Goal: Transaction & Acquisition: Subscribe to service/newsletter

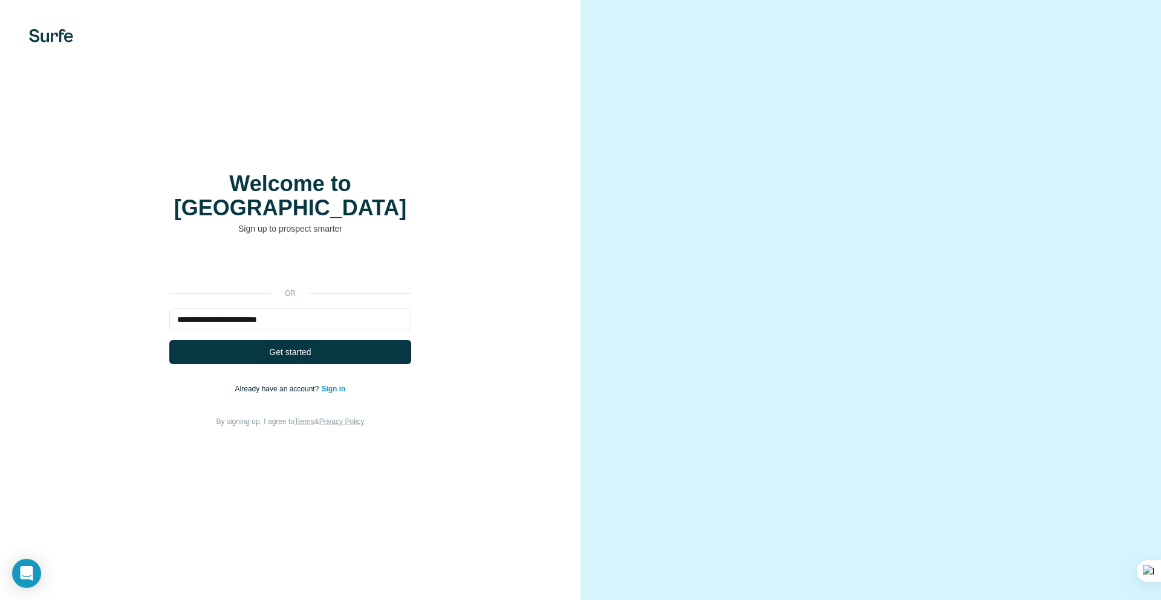
type input "**********"
click at [273, 351] on button "Get started" at bounding box center [290, 352] width 242 height 24
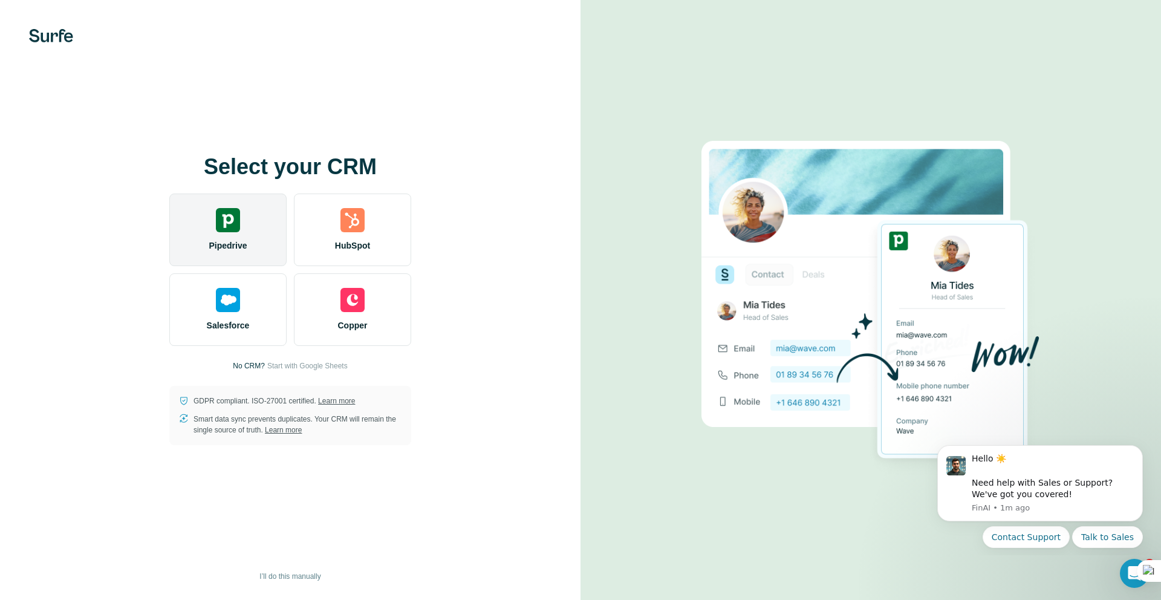
click at [253, 229] on div "Pipedrive" at bounding box center [227, 230] width 117 height 73
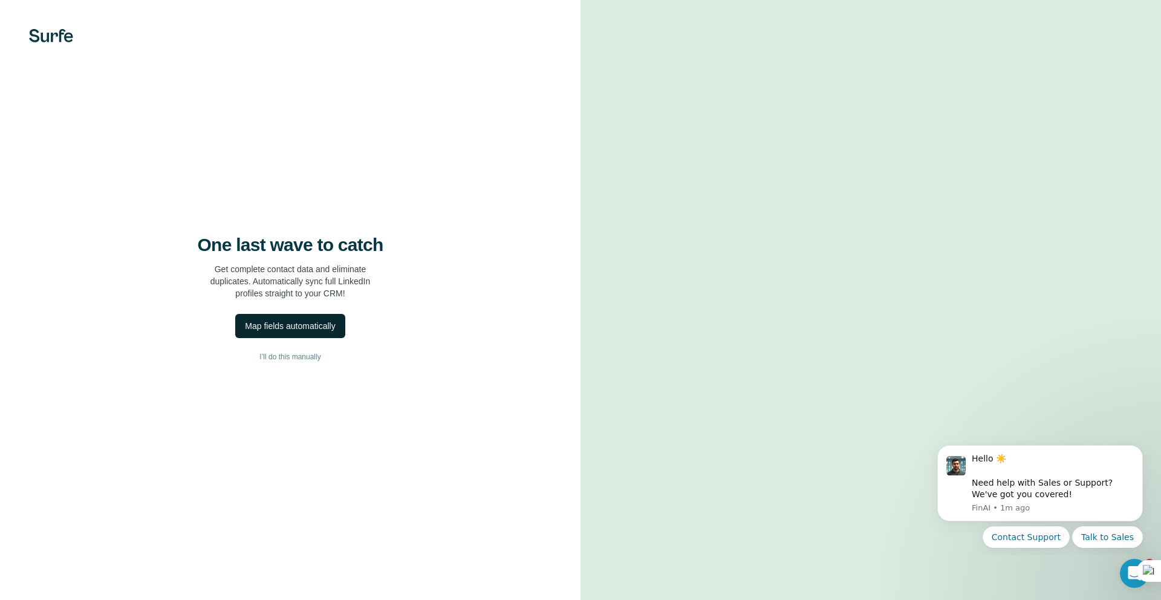
click at [316, 327] on div "Map fields automatically" at bounding box center [290, 326] width 90 height 12
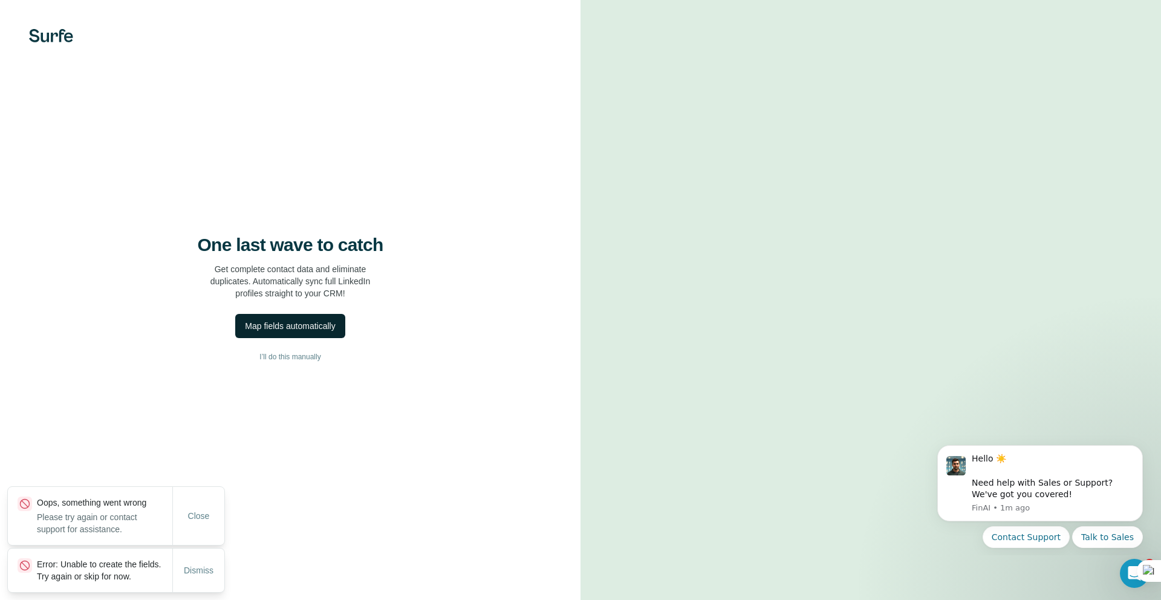
click at [264, 322] on div "Map fields automatically" at bounding box center [290, 326] width 90 height 12
click at [299, 327] on div "Map fields automatically" at bounding box center [290, 326] width 90 height 12
click at [306, 357] on span "I’ll do this manually" at bounding box center [289, 356] width 61 height 11
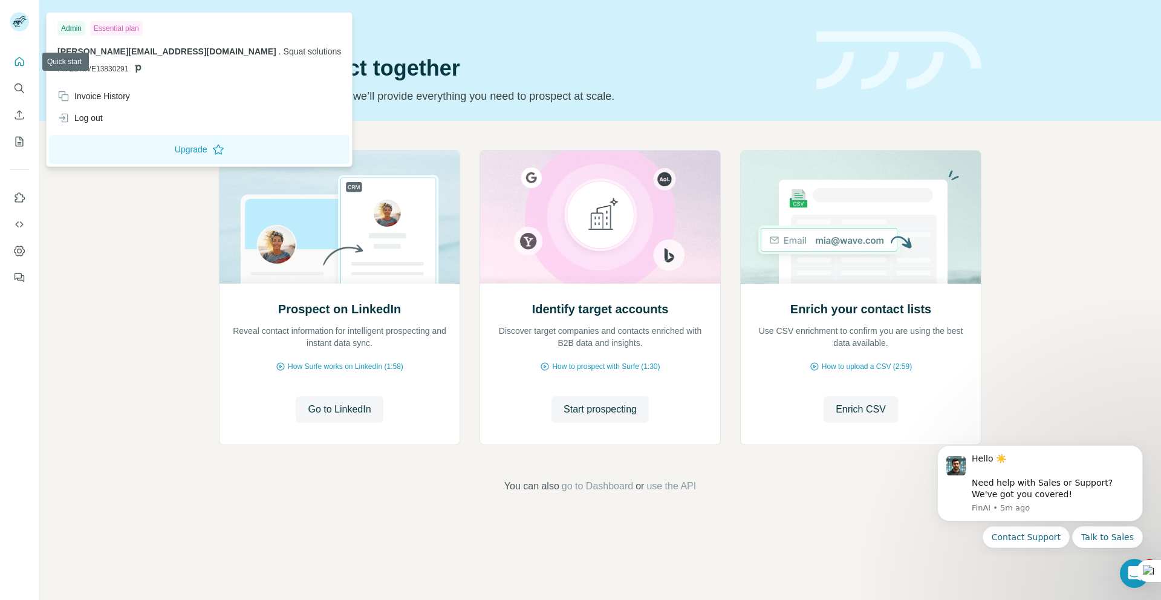
click at [23, 69] on button "Quick start" at bounding box center [19, 62] width 19 height 22
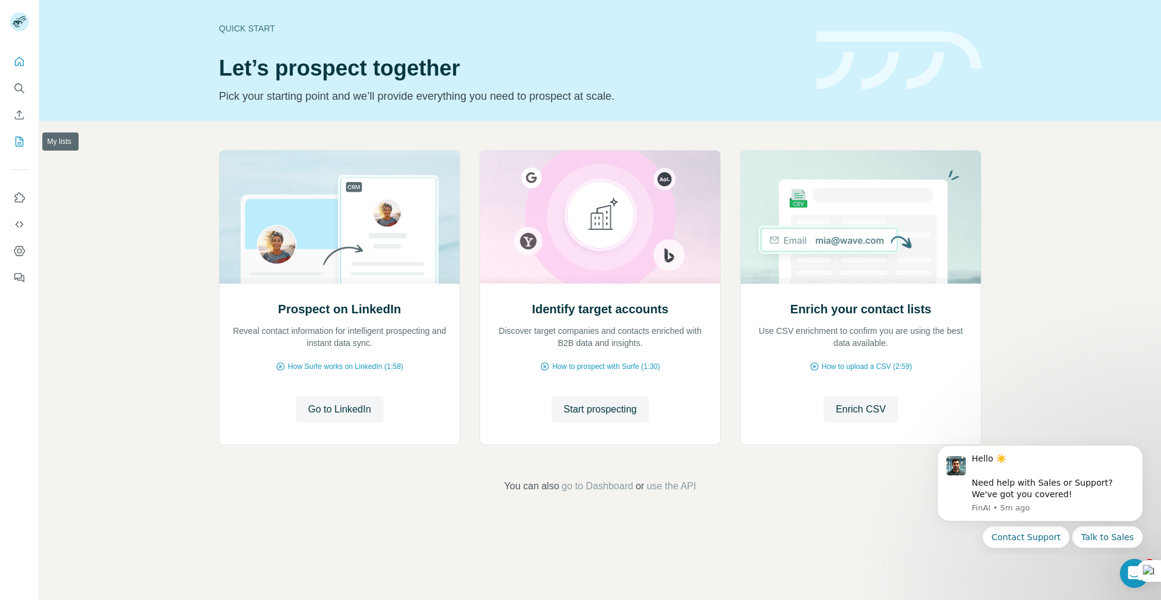
click at [21, 138] on icon "My lists" at bounding box center [20, 142] width 8 height 10
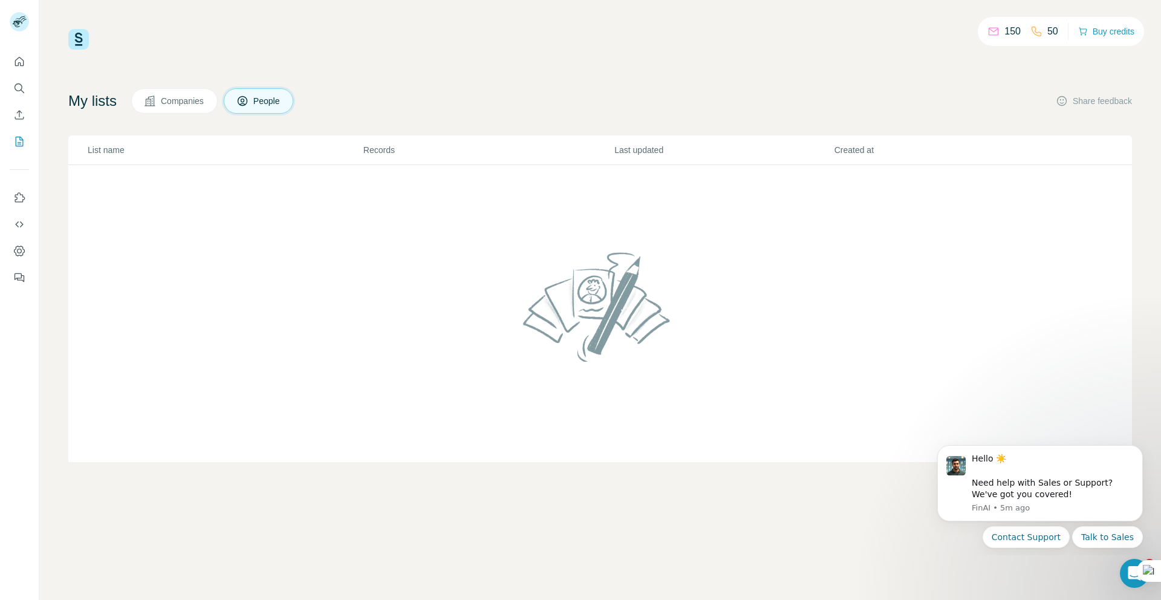
click at [227, 276] on td at bounding box center [600, 314] width 1064 height 298
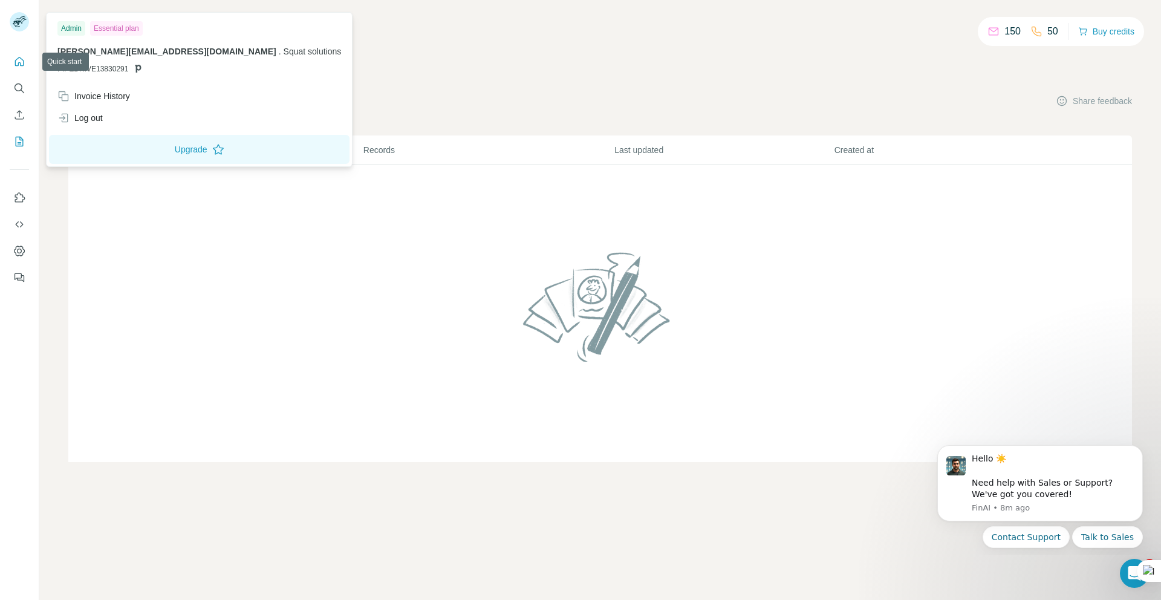
click at [16, 67] on icon "Quick start" at bounding box center [19, 62] width 12 height 12
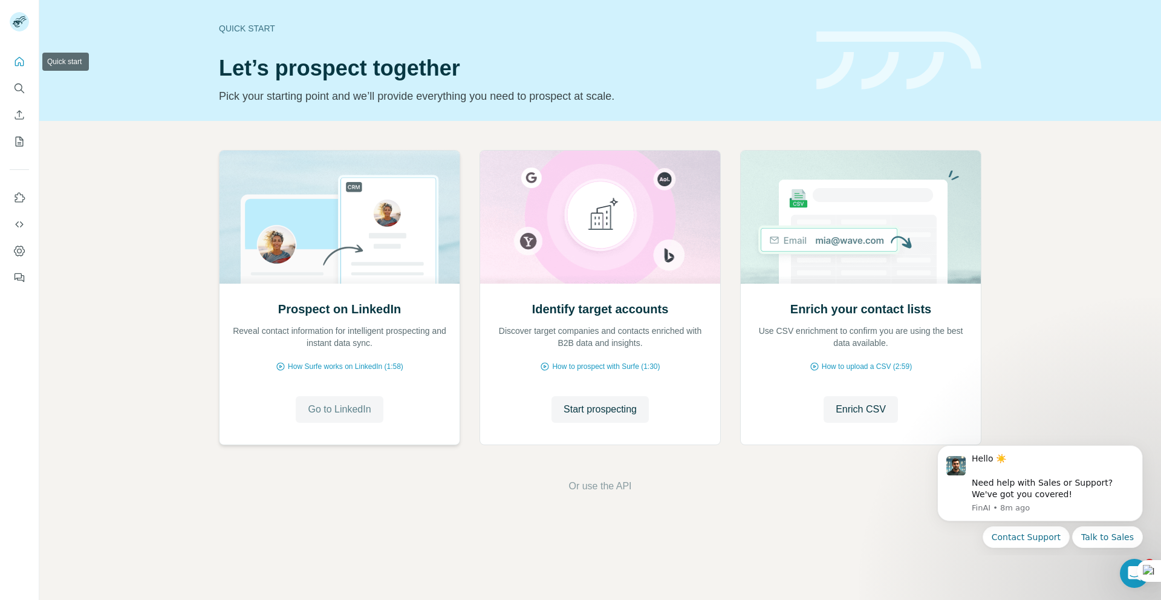
click at [356, 405] on span "Go to LinkedIn" at bounding box center [339, 409] width 63 height 15
click at [588, 365] on span "How to prospect with Surfe (1:30)" at bounding box center [606, 366] width 108 height 11
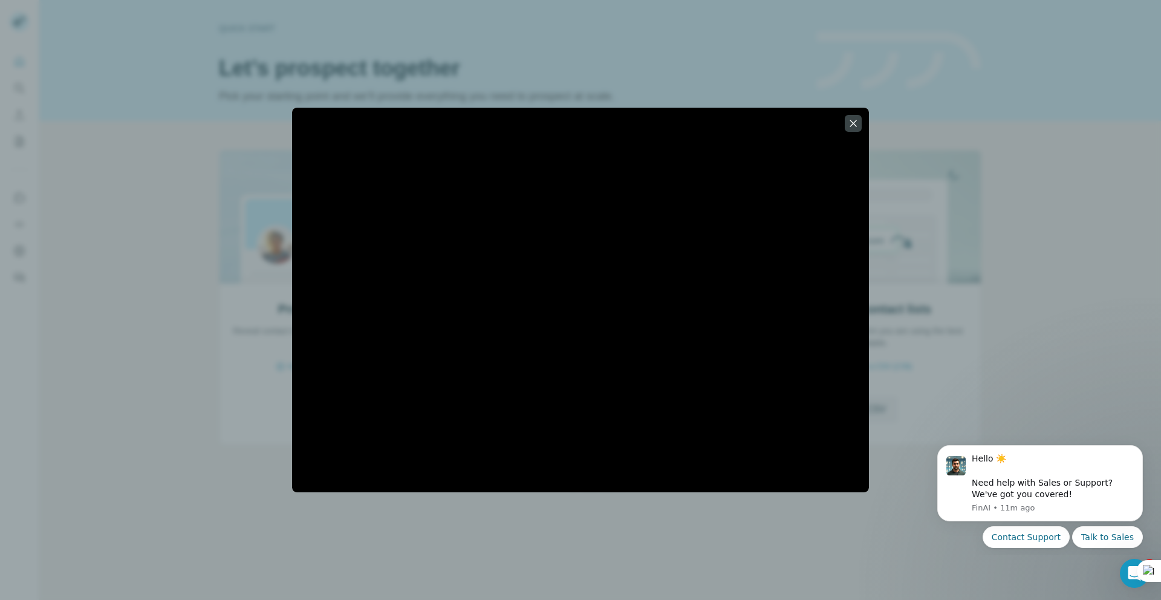
click at [204, 212] on div at bounding box center [580, 300] width 1161 height 600
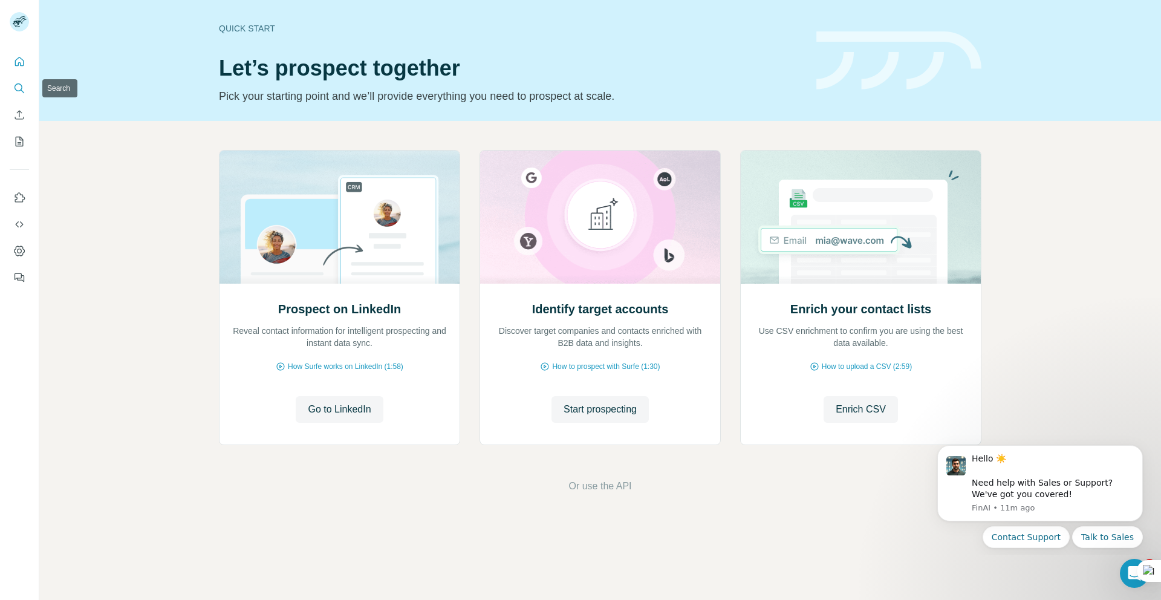
click at [22, 87] on icon "Search" at bounding box center [19, 88] width 12 height 12
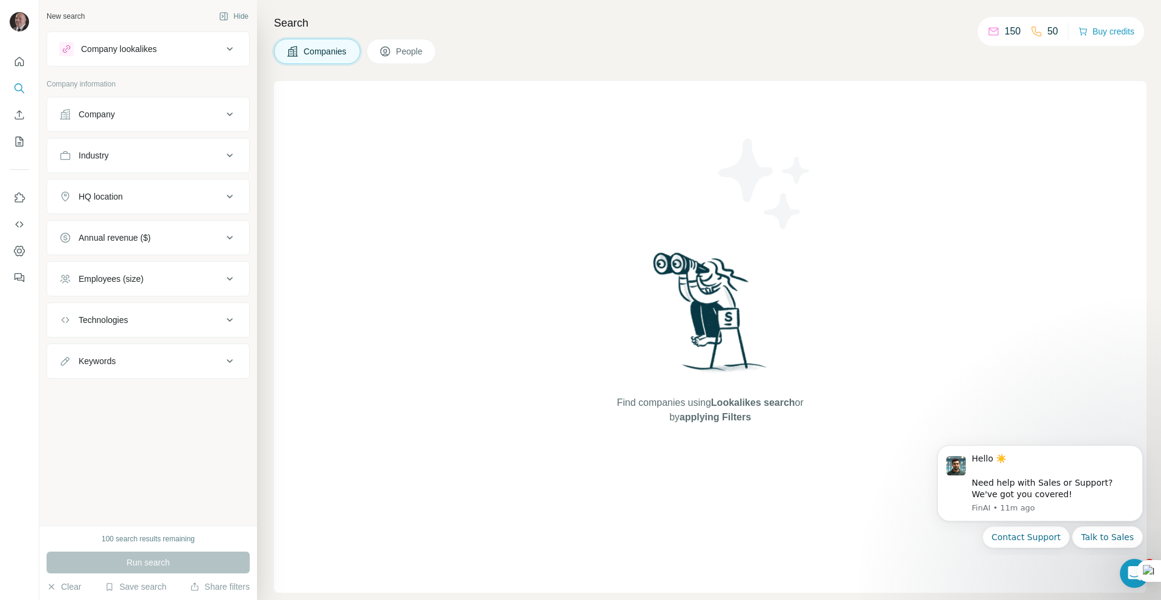
click at [122, 119] on div "Company" at bounding box center [140, 114] width 163 height 12
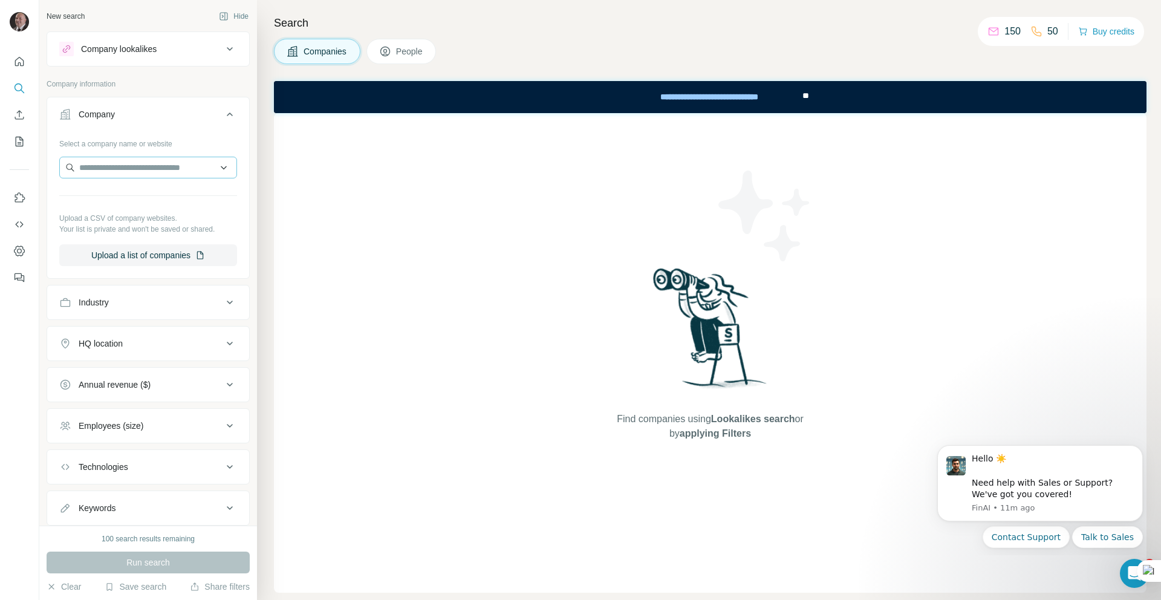
scroll to position [34, 0]
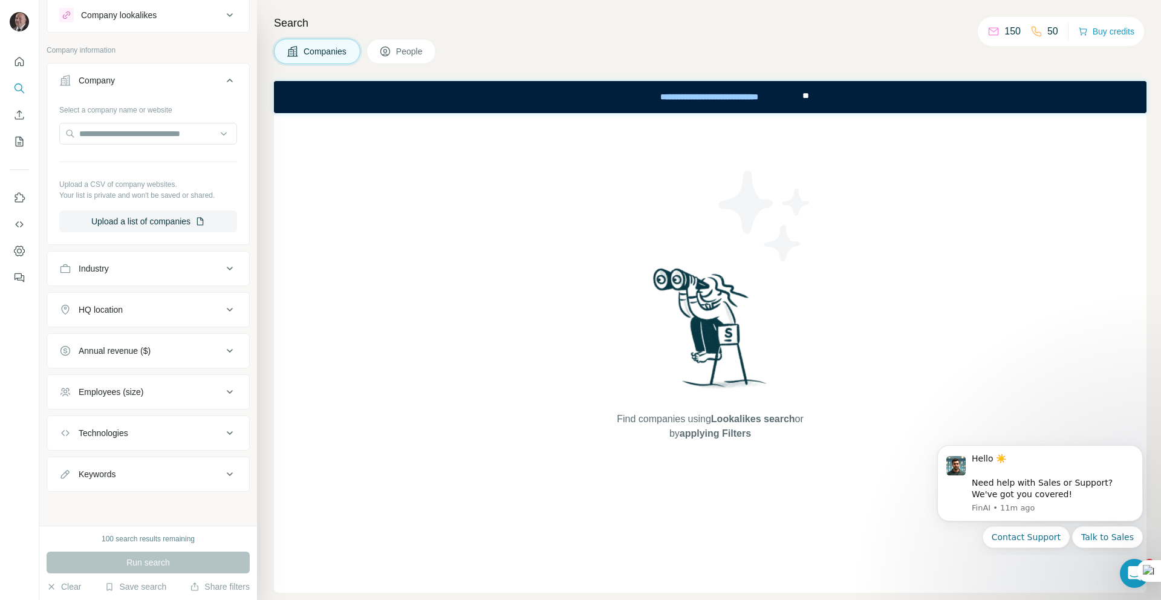
click at [161, 272] on div "Industry" at bounding box center [140, 268] width 163 height 12
click at [155, 305] on div at bounding box center [141, 298] width 149 height 21
click at [168, 255] on button "Industry" at bounding box center [148, 271] width 202 height 34
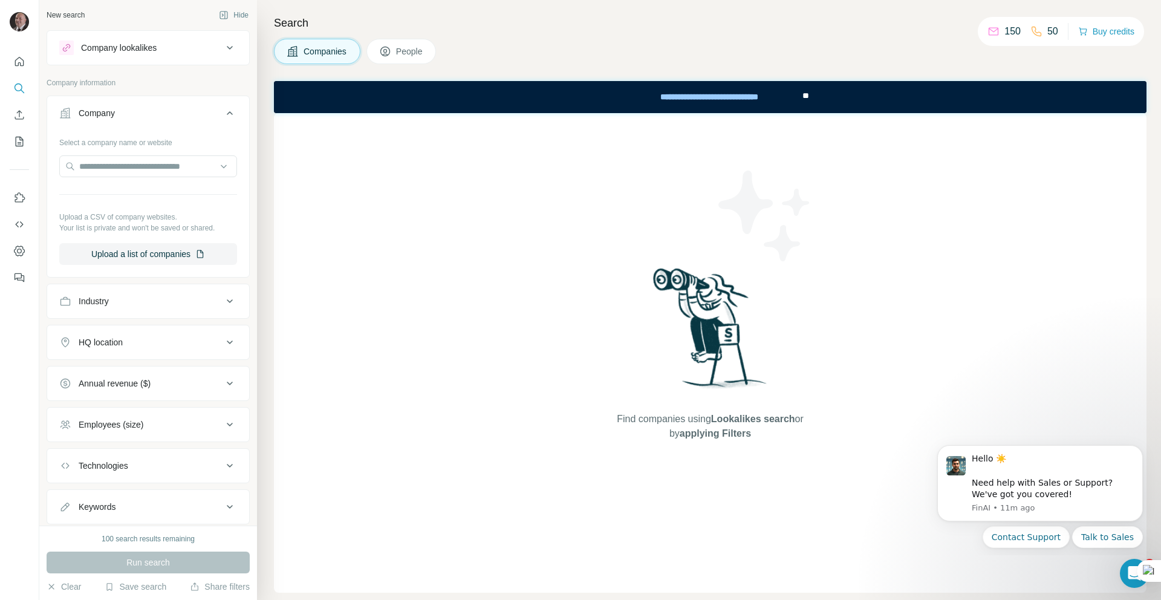
scroll to position [0, 0]
click at [408, 50] on span "People" at bounding box center [410, 51] width 28 height 12
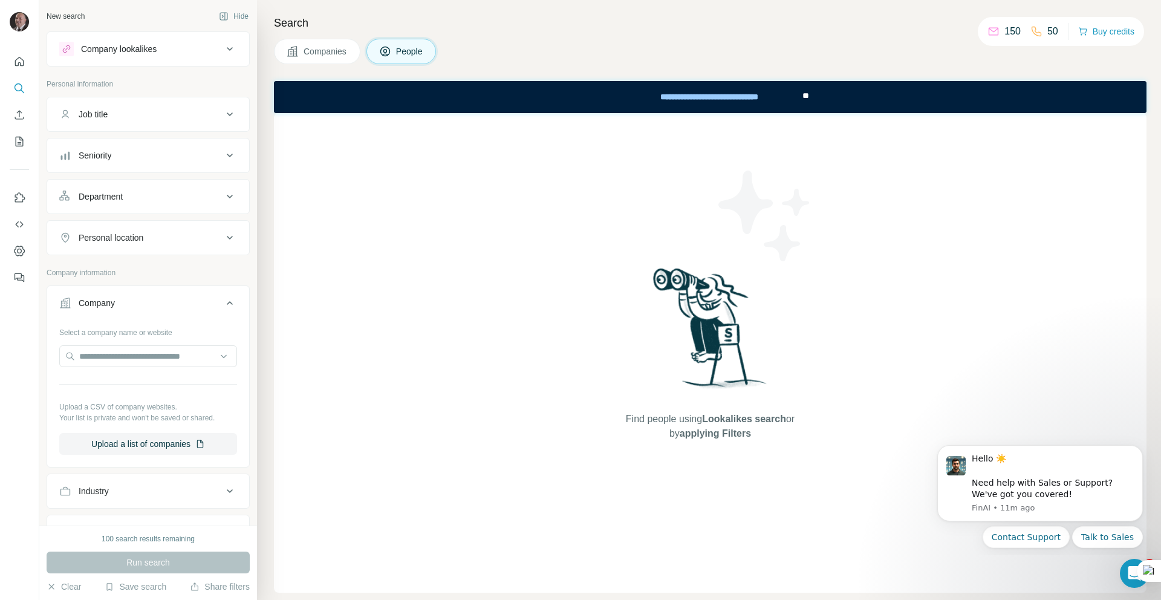
click at [172, 105] on button "Job title" at bounding box center [148, 114] width 202 height 29
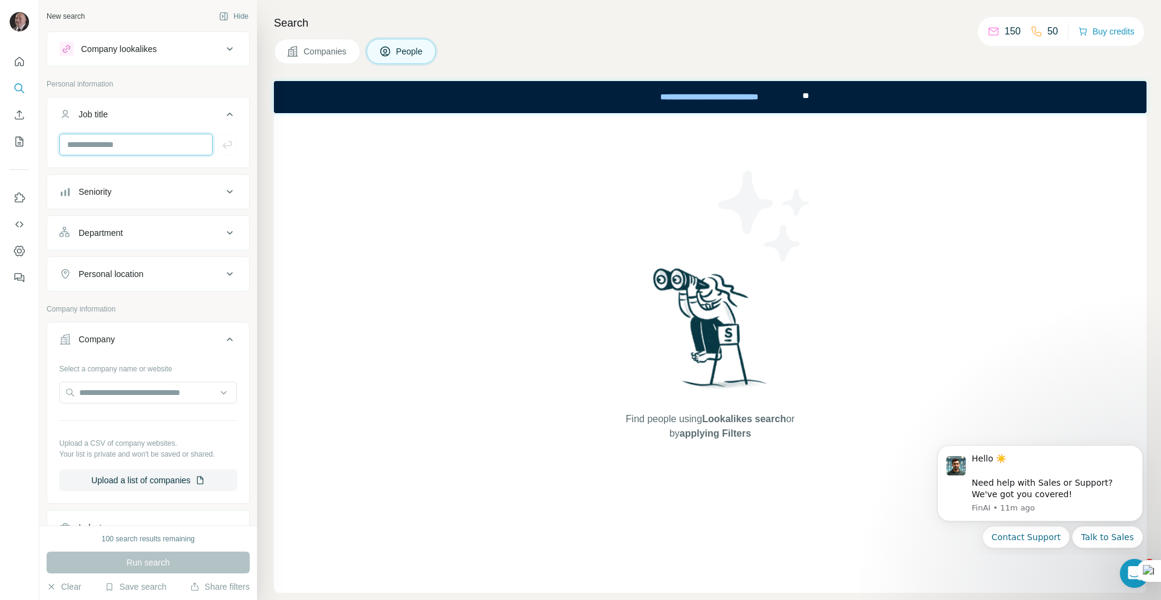
click at [154, 142] on input "text" at bounding box center [136, 145] width 154 height 22
type input "*"
type input "**********"
click at [129, 233] on div "Department" at bounding box center [140, 233] width 163 height 12
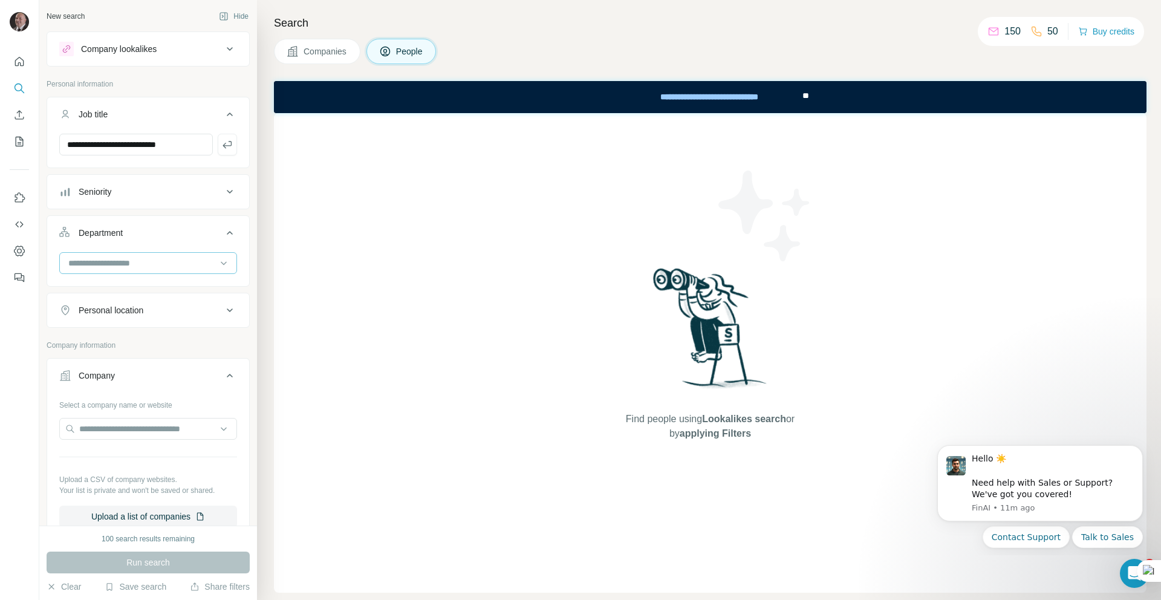
click at [132, 255] on div at bounding box center [141, 263] width 149 height 21
click at [155, 253] on div at bounding box center [141, 263] width 149 height 21
click at [154, 305] on div "Personal location" at bounding box center [140, 310] width 163 height 12
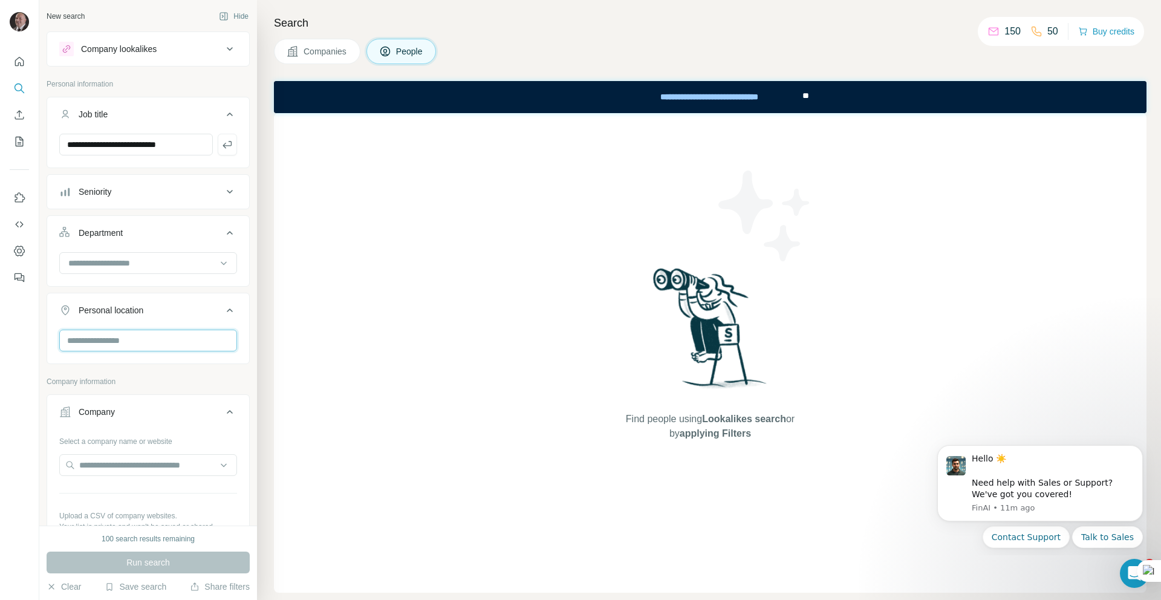
click at [151, 337] on input "text" at bounding box center [148, 341] width 178 height 22
type input "*****"
type input "******"
click at [142, 388] on section "🇫🇷 France" at bounding box center [144, 378] width 165 height 27
click at [139, 373] on div "🇫🇷 France" at bounding box center [148, 372] width 157 height 15
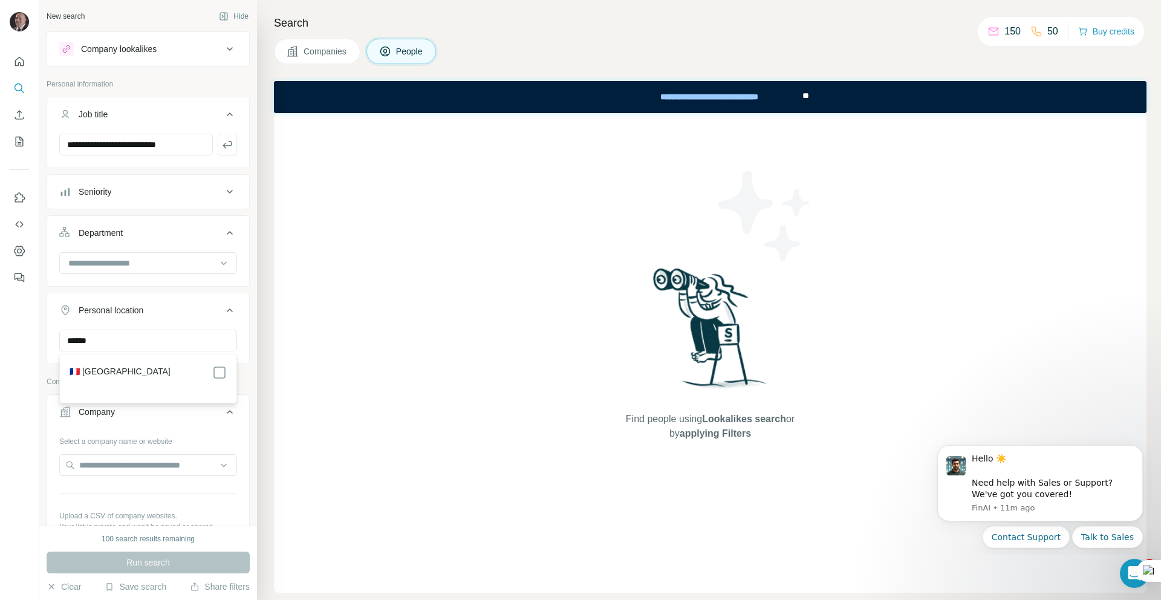
click at [227, 378] on div "🇫🇷 France" at bounding box center [148, 379] width 172 height 44
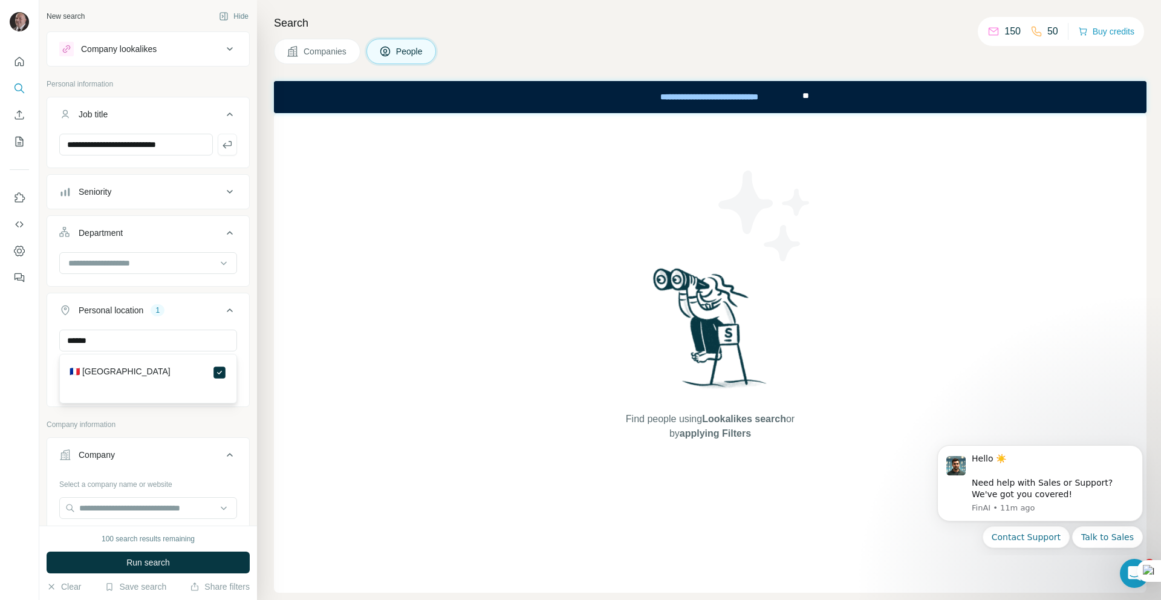
click at [154, 447] on button "Company" at bounding box center [148, 457] width 202 height 34
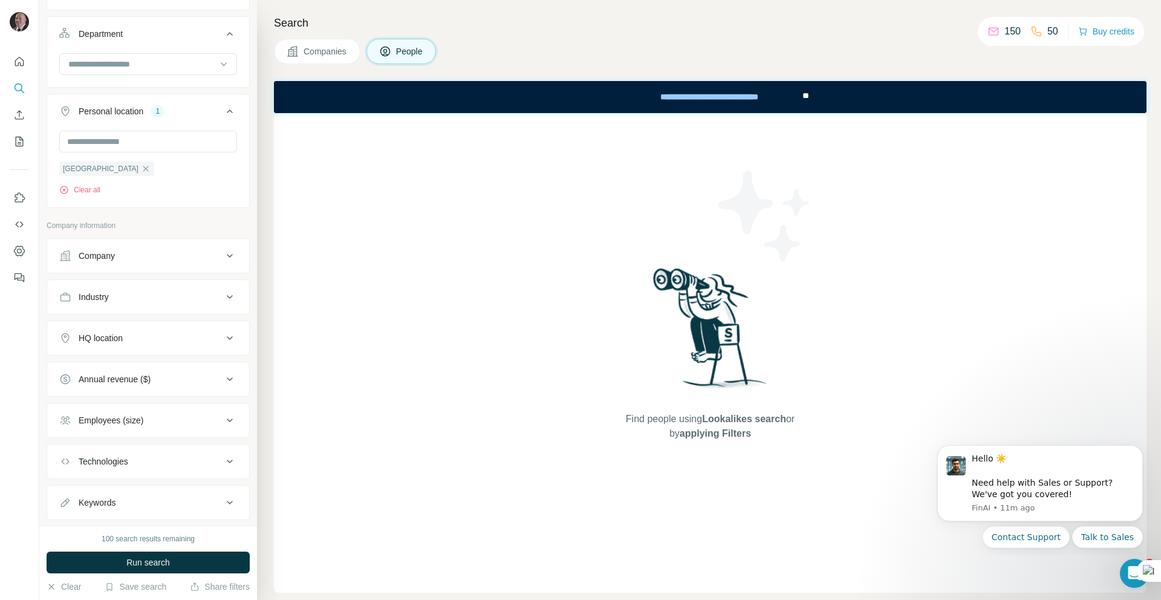
scroll to position [243, 0]
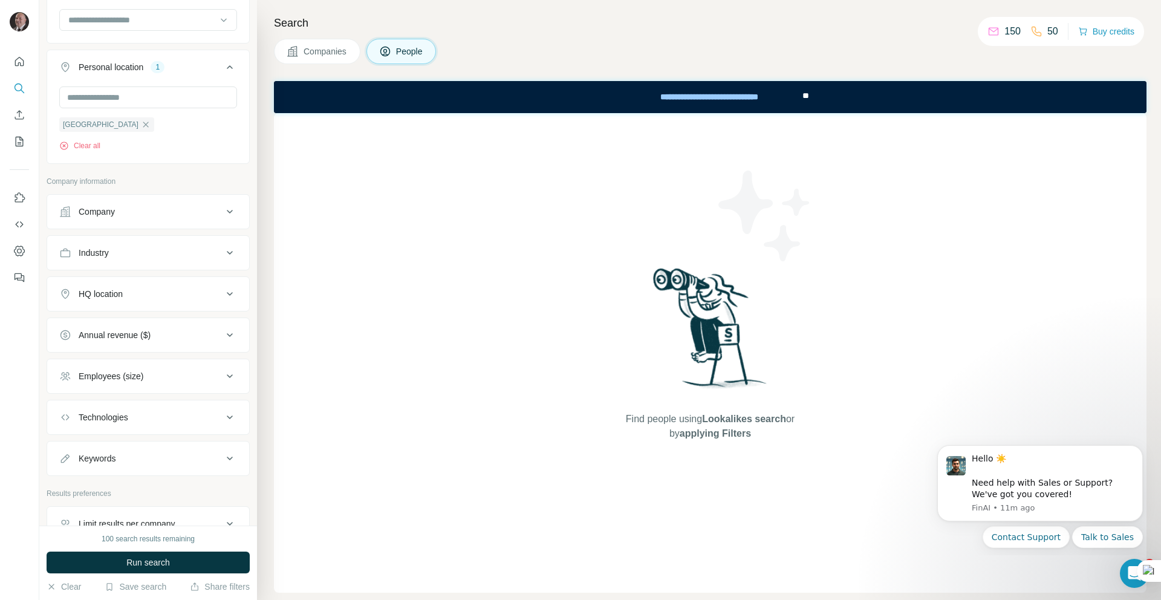
click at [178, 220] on button "Company" at bounding box center [148, 211] width 202 height 29
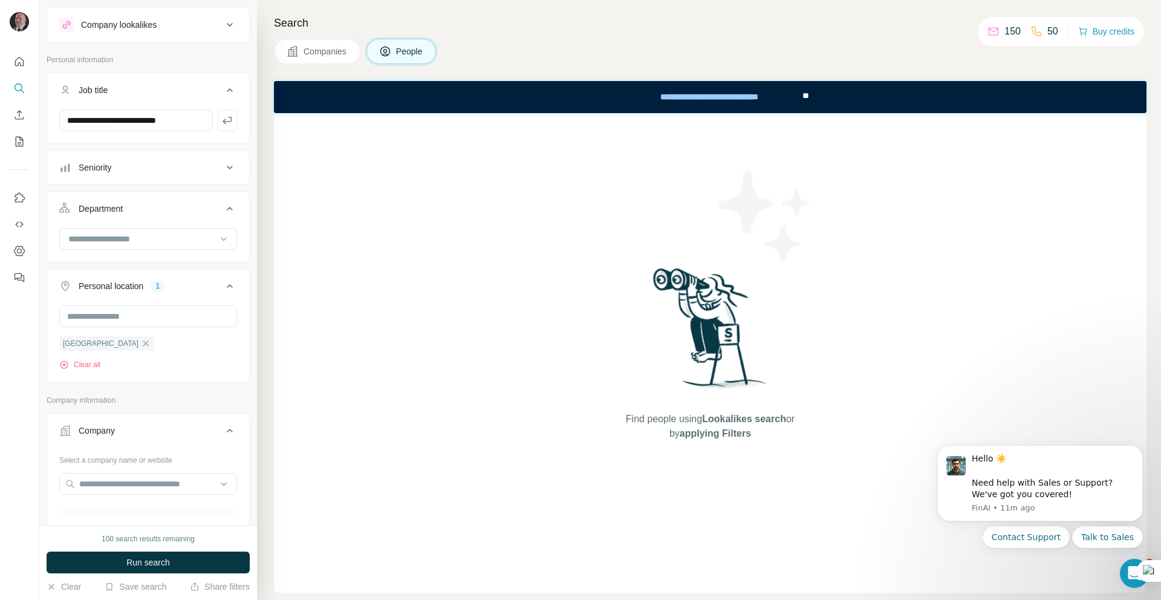
scroll to position [0, 0]
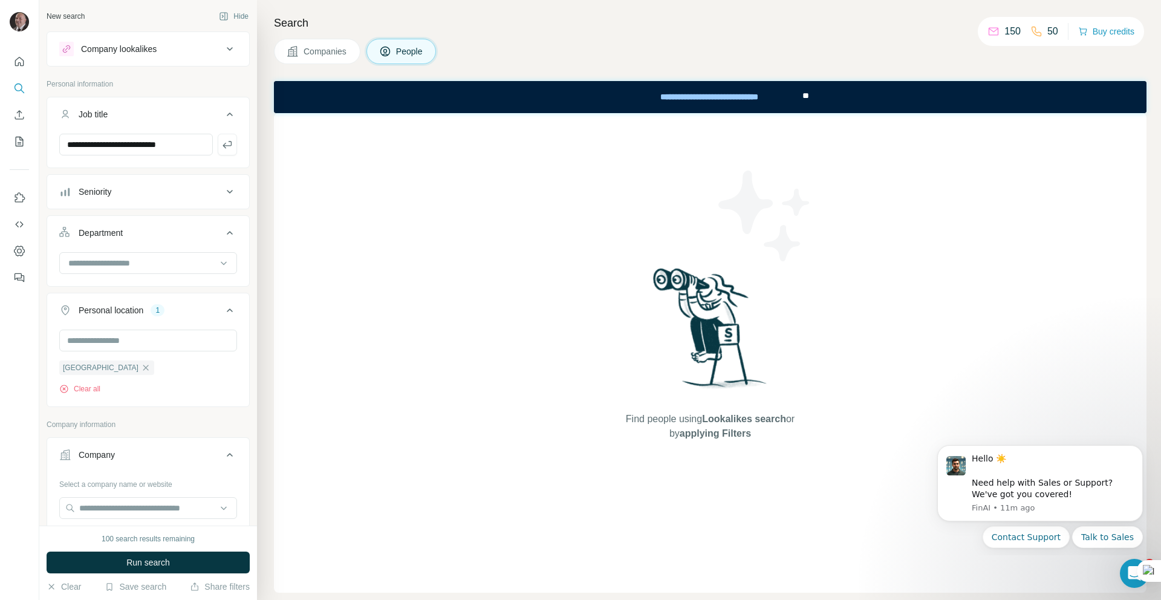
click at [166, 45] on div "Company lookalikes" at bounding box center [140, 49] width 163 height 15
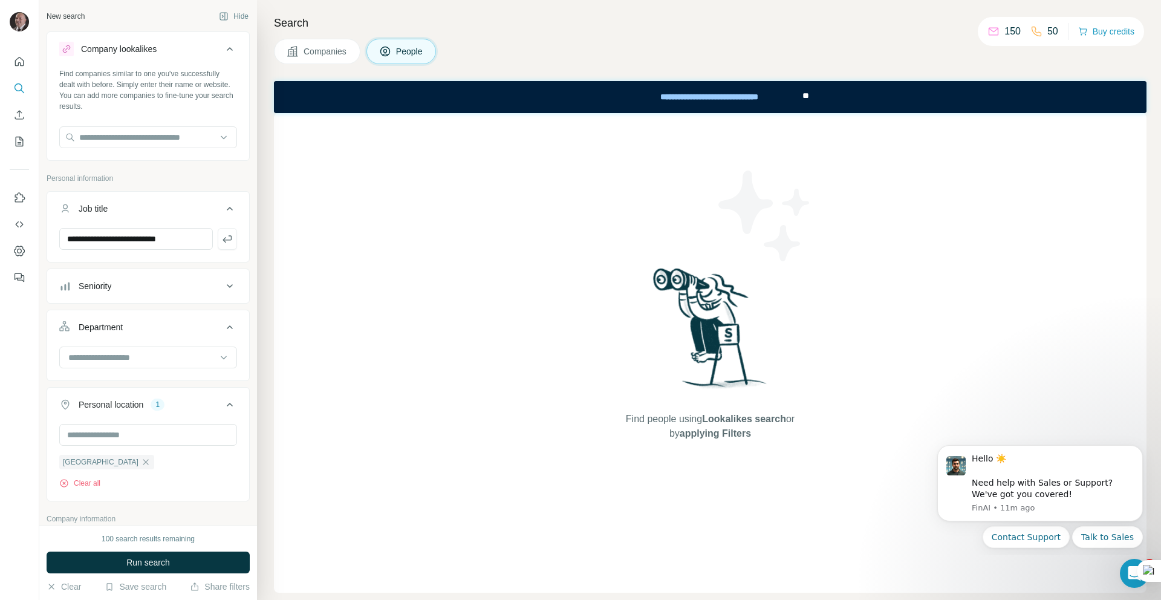
click at [403, 49] on span "People" at bounding box center [410, 51] width 28 height 12
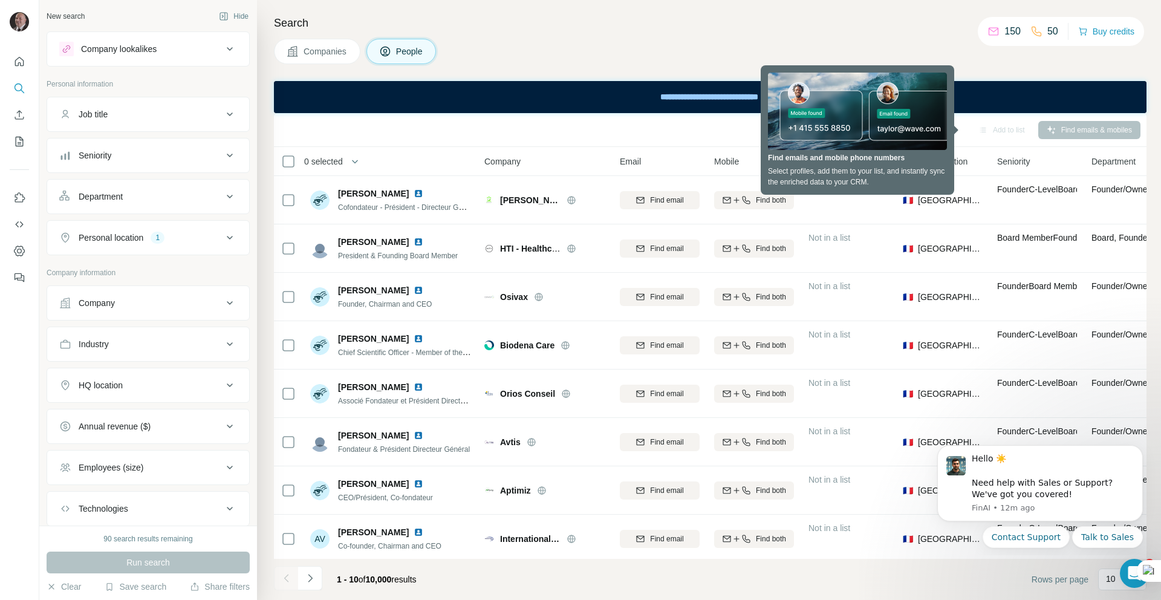
click at [602, 114] on div "Sync to Pipedrive Add to list Find emails & mobiles" at bounding box center [710, 130] width 873 height 34
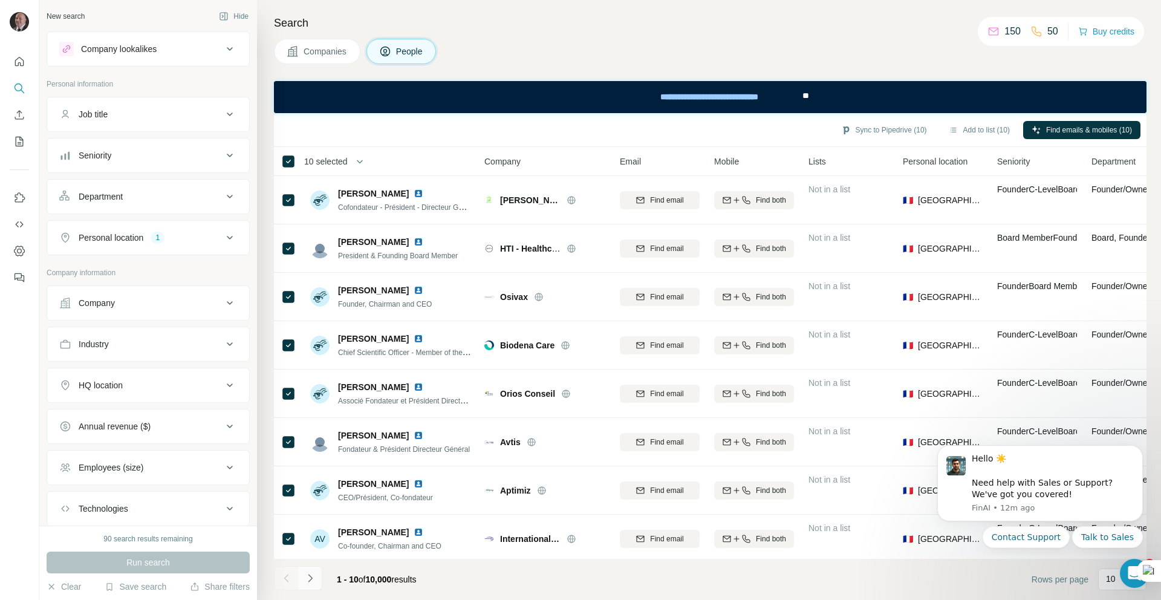
click at [310, 579] on icon "Navigate to next page" at bounding box center [310, 578] width 12 height 12
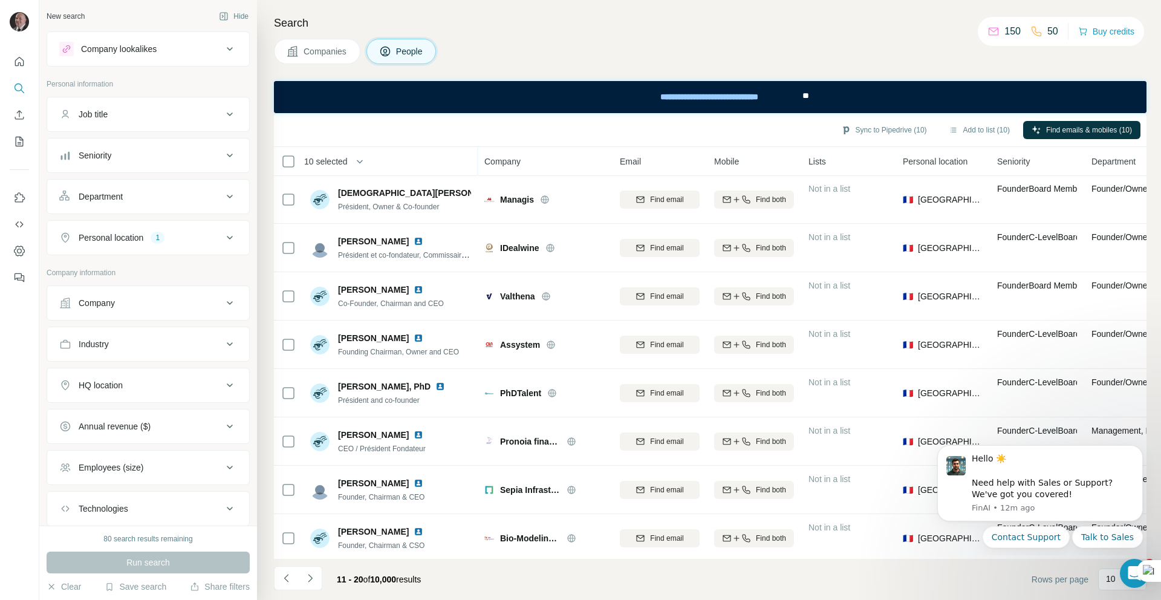
scroll to position [101, 0]
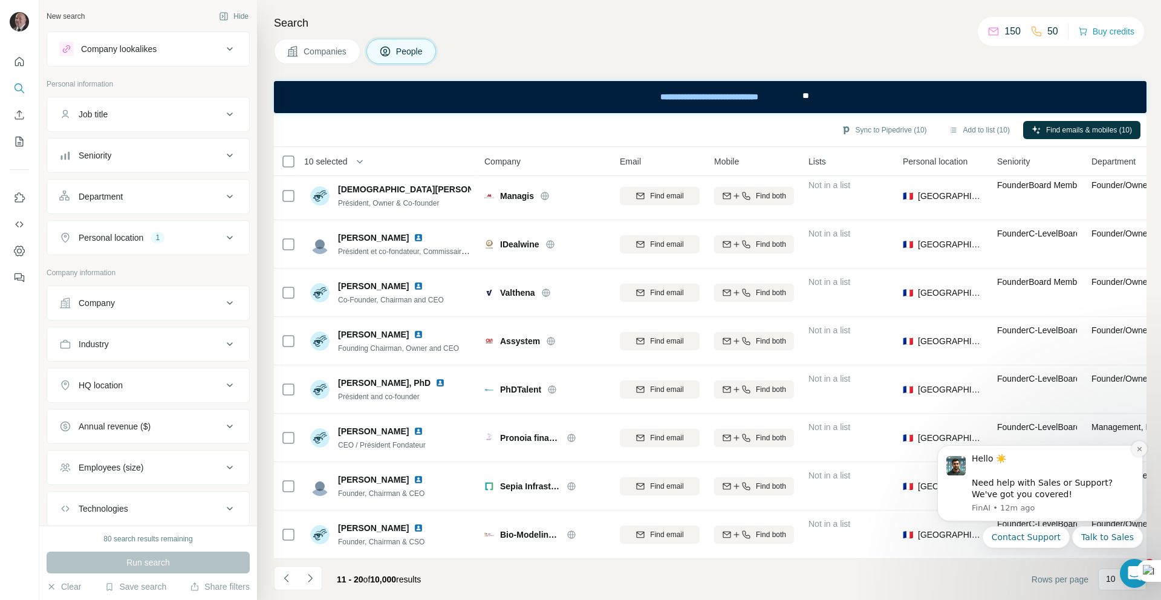
click at [1138, 448] on icon "Dismiss notification" at bounding box center [1139, 449] width 7 height 7
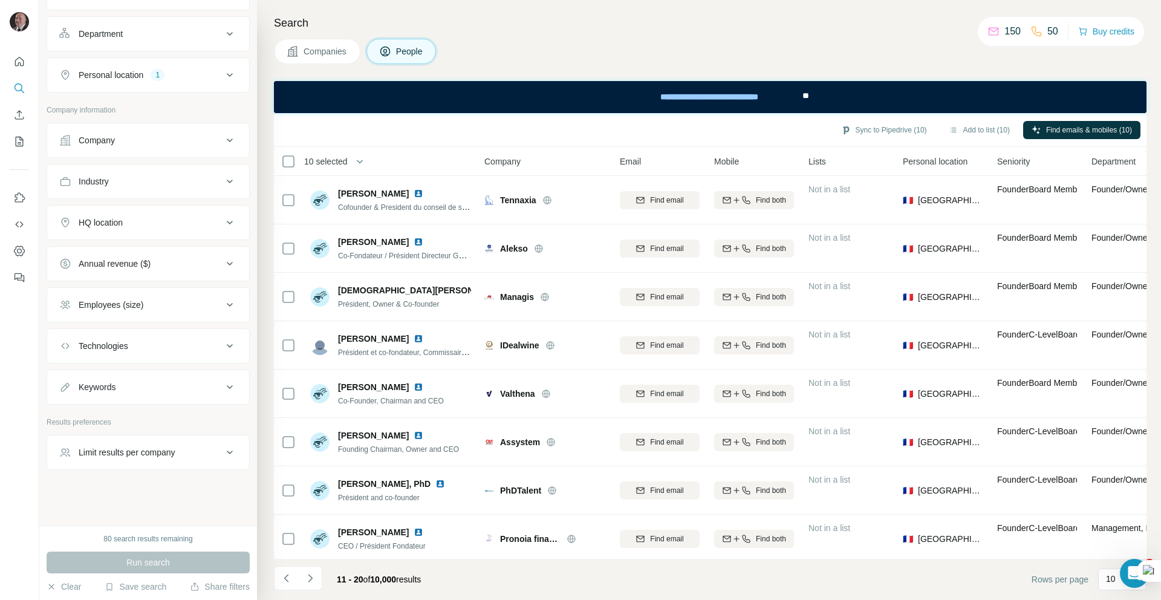
scroll to position [0, 0]
